Goal: Transaction & Acquisition: Purchase product/service

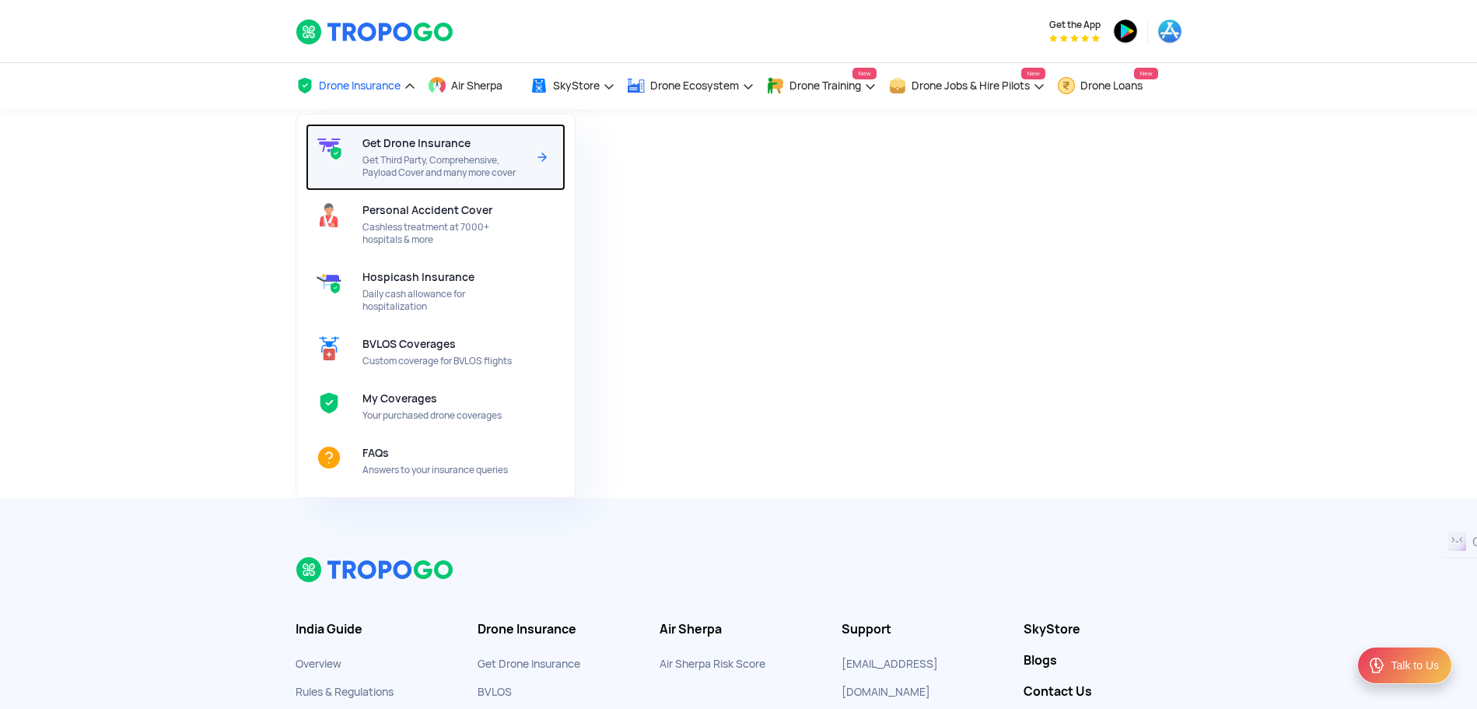
click at [404, 146] on span "Get Drone Insurance" at bounding box center [417, 143] width 108 height 12
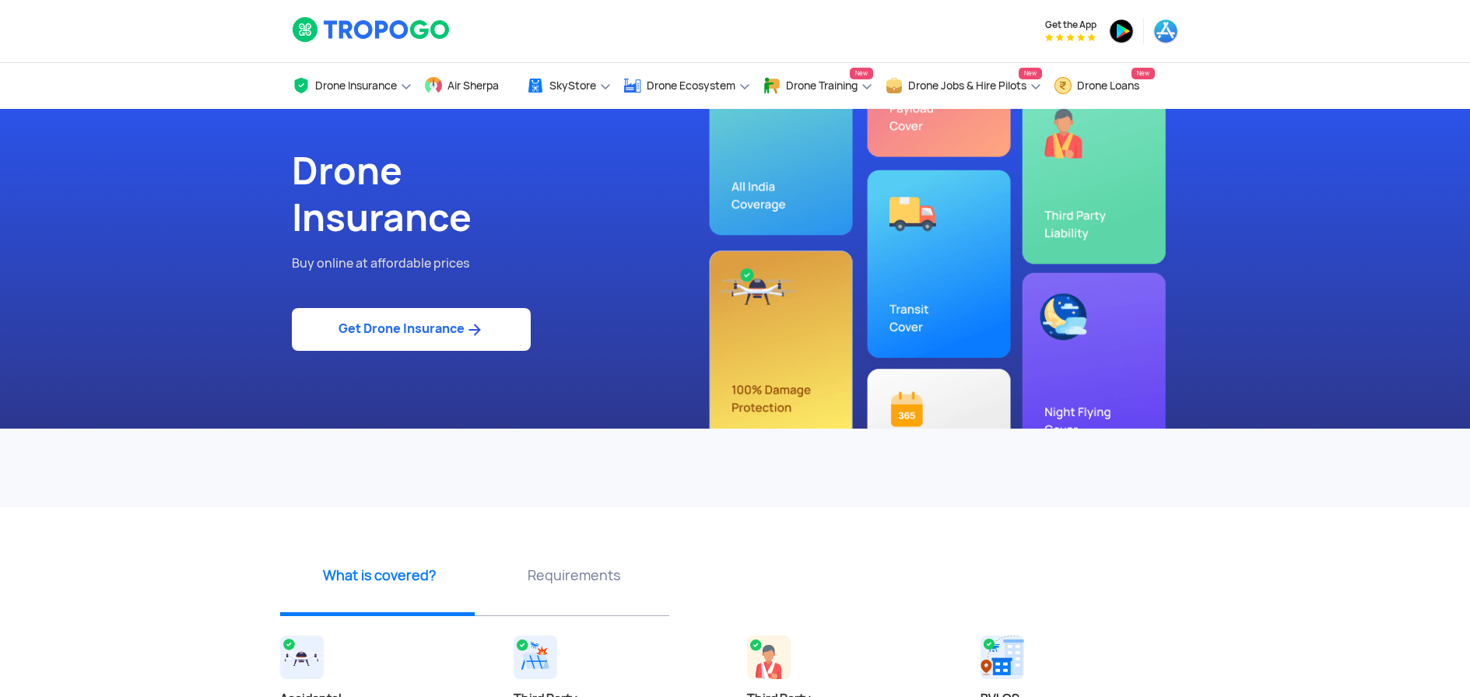
click at [412, 335] on link "Get Drone Insurance" at bounding box center [411, 329] width 239 height 43
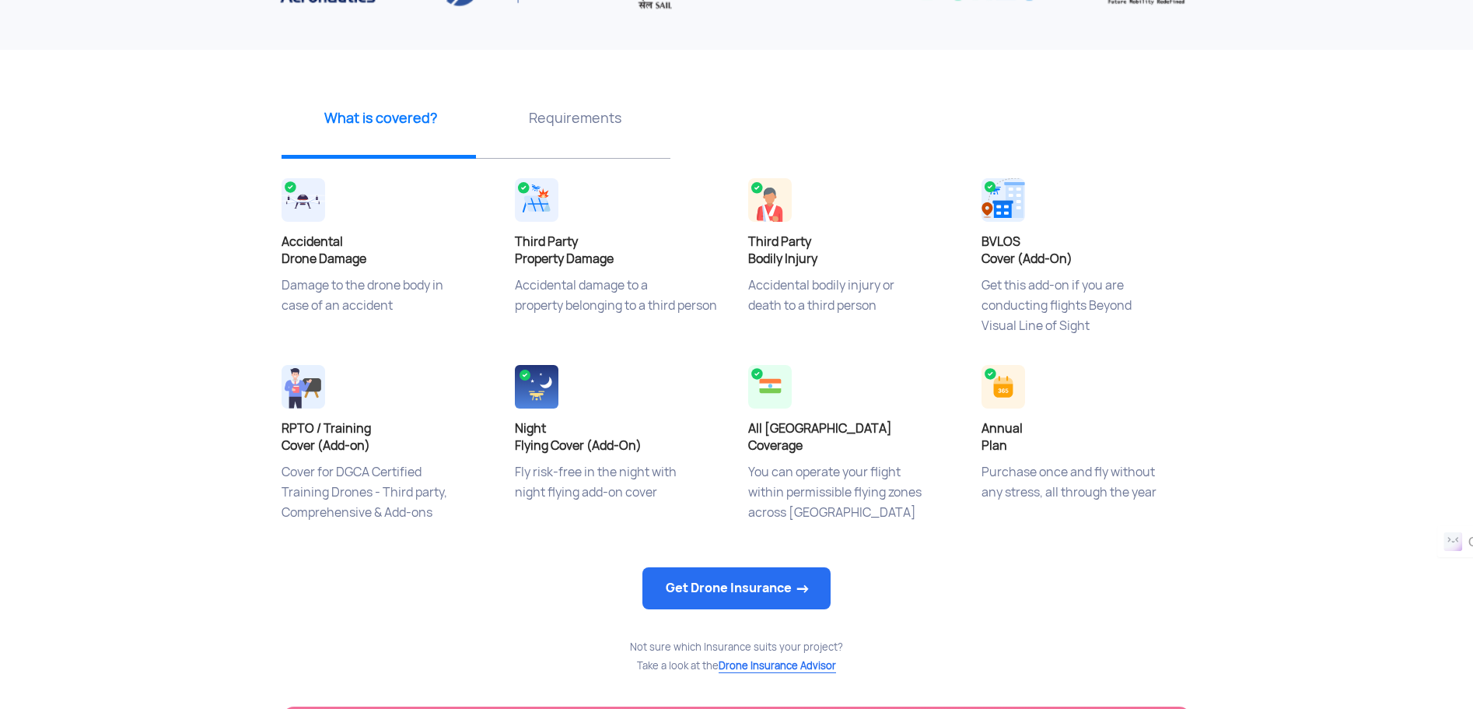
scroll to position [622, 0]
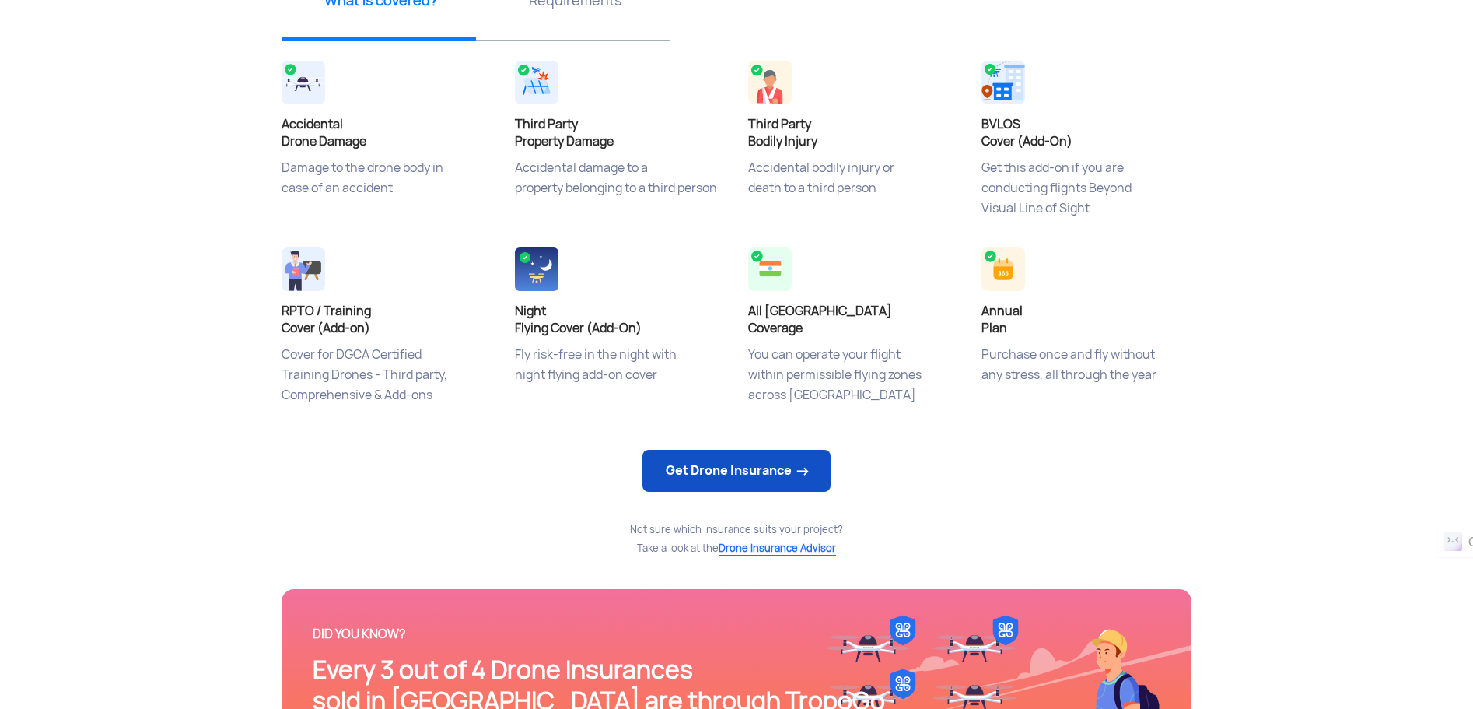
click at [735, 472] on link "Get Drone Insurance" at bounding box center [737, 471] width 188 height 42
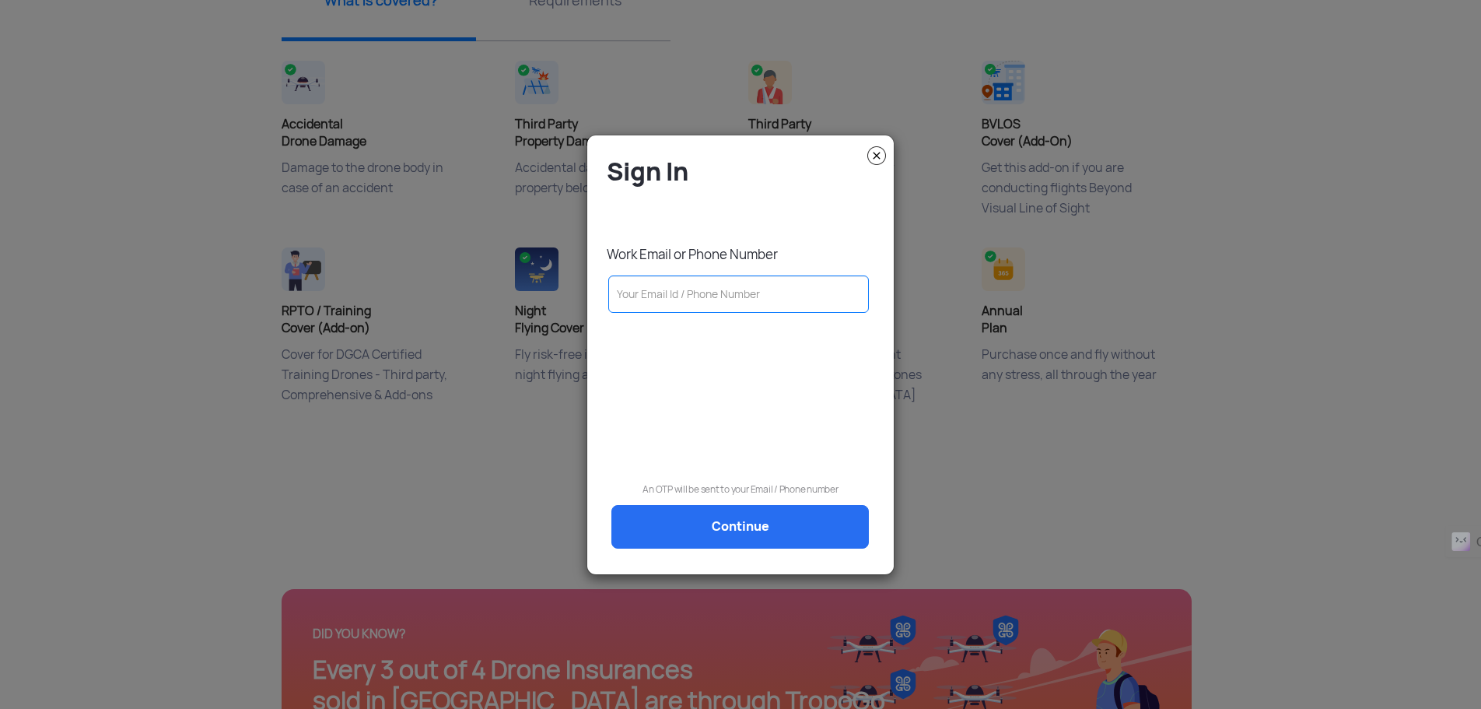
click at [877, 156] on img at bounding box center [876, 155] width 19 height 19
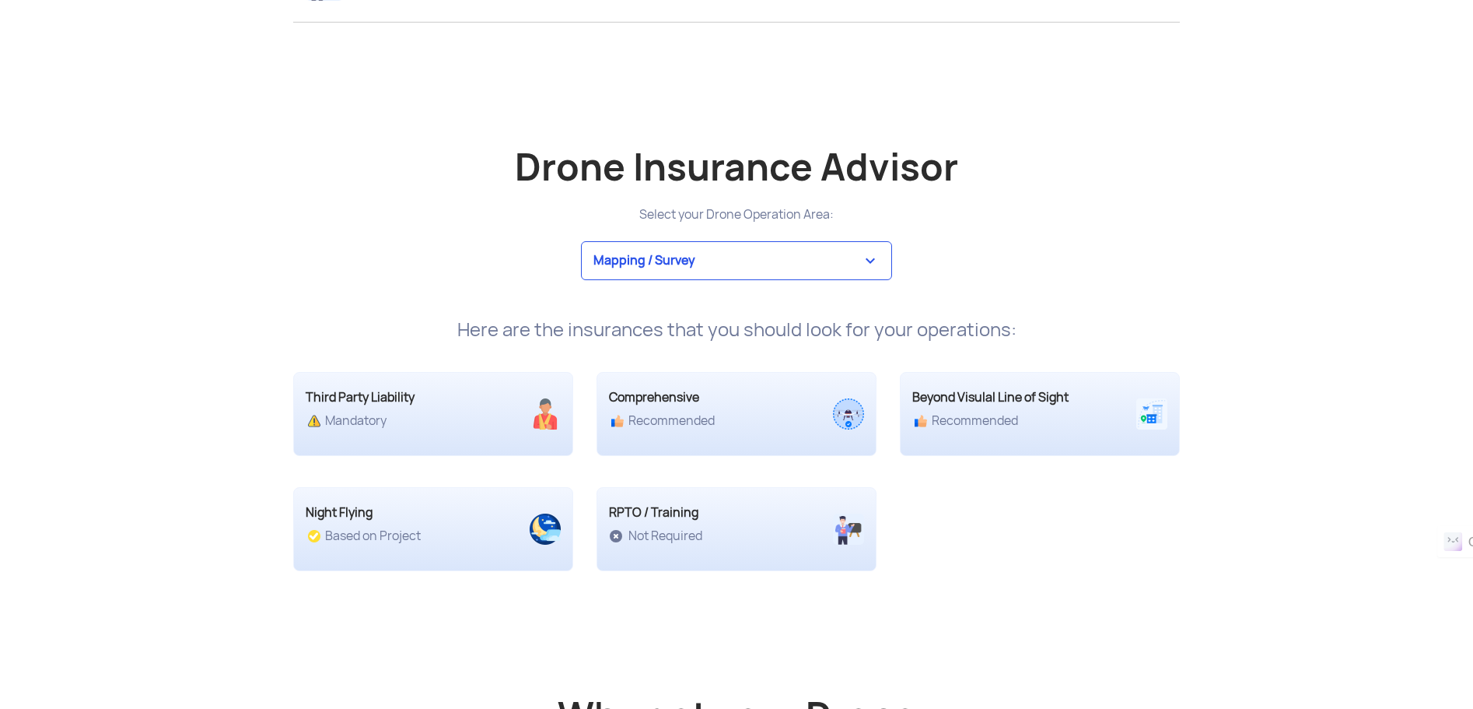
scroll to position [2879, 0]
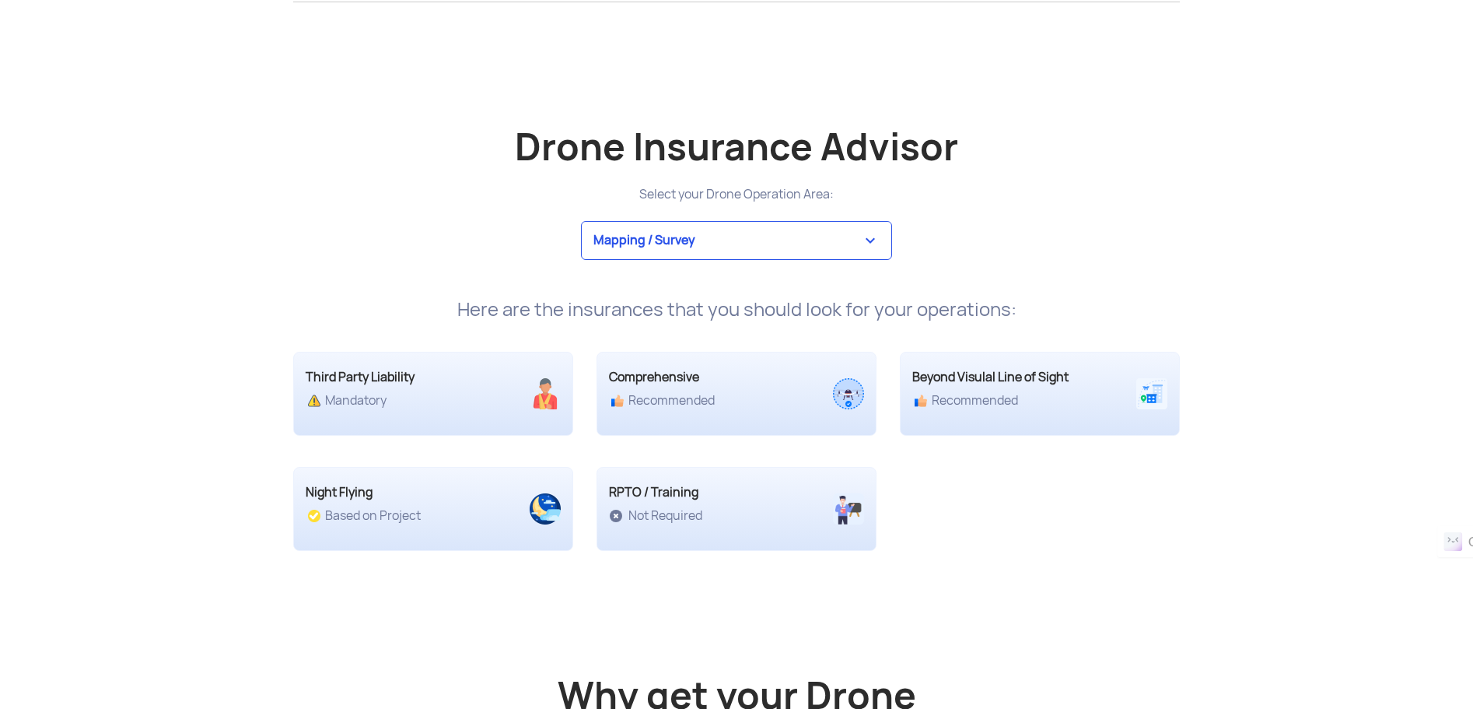
click at [739, 239] on select "Mapping / Survey Event Photography Agriculture Recreational Emergency / Police …" at bounding box center [736, 240] width 311 height 39
select select "4"
click at [581, 221] on select "Mapping / Survey Event Photography Agriculture Recreational Emergency / Police …" at bounding box center [736, 240] width 311 height 39
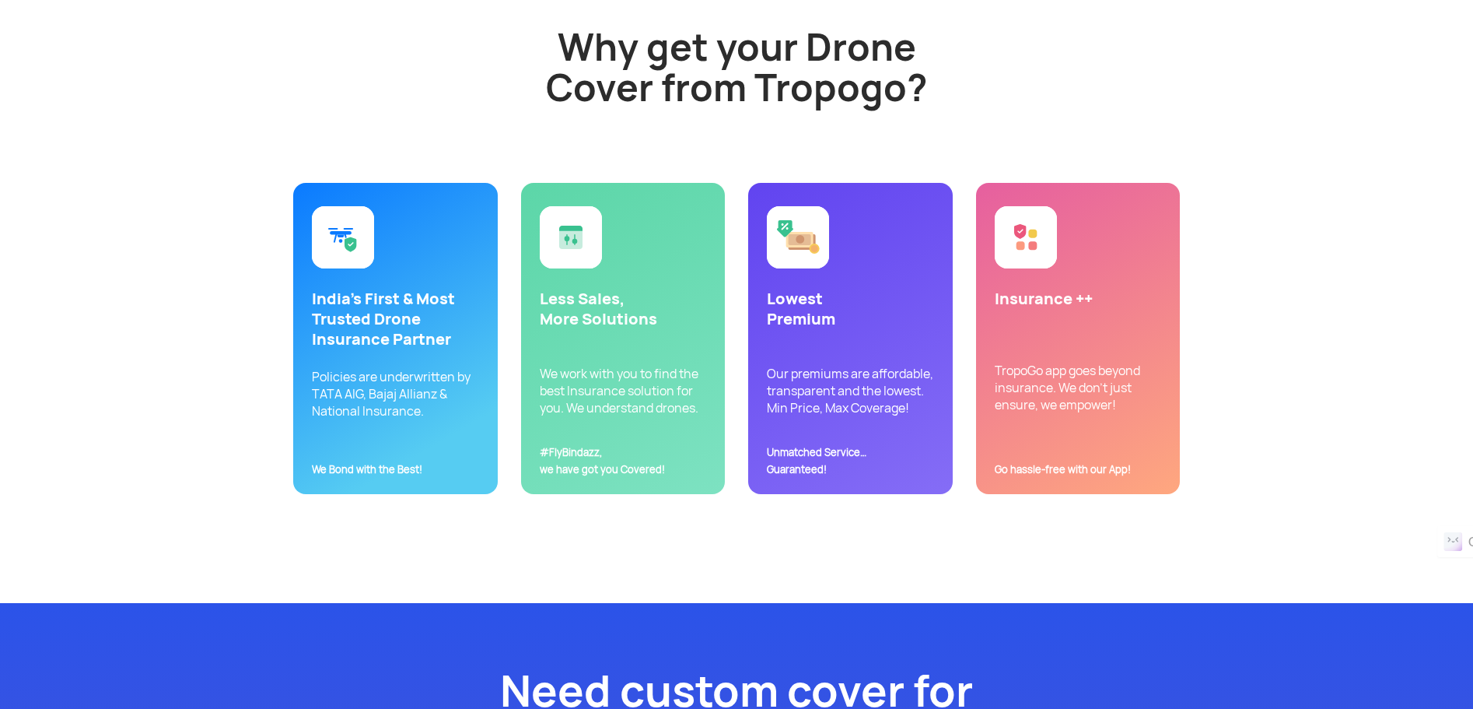
scroll to position [3579, 0]
